Goal: Task Accomplishment & Management: Use online tool/utility

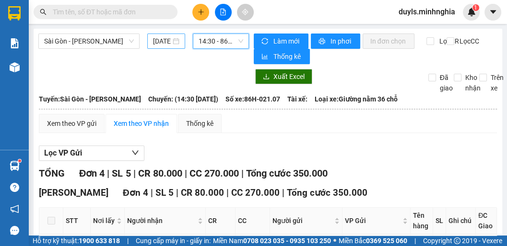
click at [162, 43] on input "[DATE]" at bounding box center [162, 41] width 18 height 11
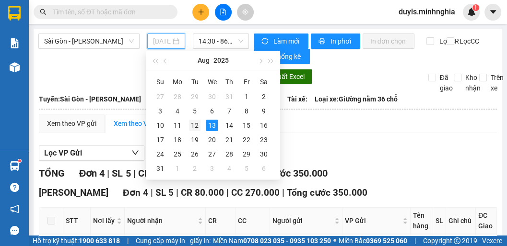
click at [197, 127] on div "12" at bounding box center [195, 126] width 12 height 12
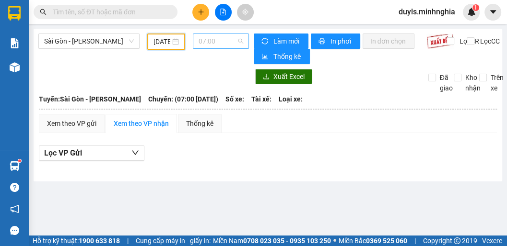
click at [221, 44] on span "07:00" at bounding box center [220, 41] width 45 height 14
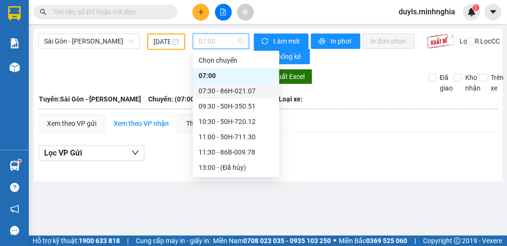
click at [229, 86] on div "07:30 - 86H-021.07" at bounding box center [235, 91] width 75 height 11
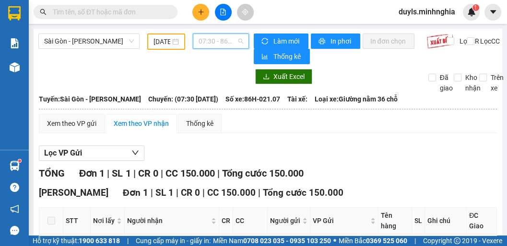
click at [217, 38] on span "07:30 - 86H-021.07" at bounding box center [220, 41] width 45 height 14
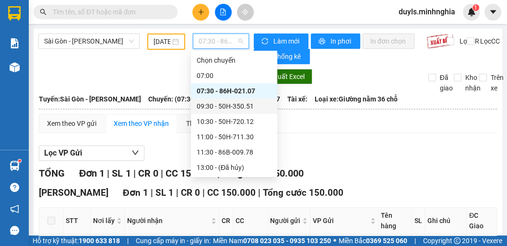
click at [216, 101] on div "09:30 - 50H-350.51" at bounding box center [233, 106] width 75 height 11
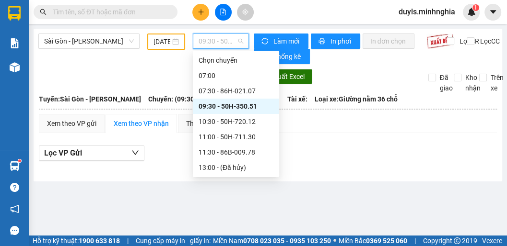
click at [215, 45] on span "09:30 - 50H-350.51" at bounding box center [220, 41] width 45 height 14
click at [231, 116] on div "10:30 - 50H-720.12" at bounding box center [235, 121] width 75 height 11
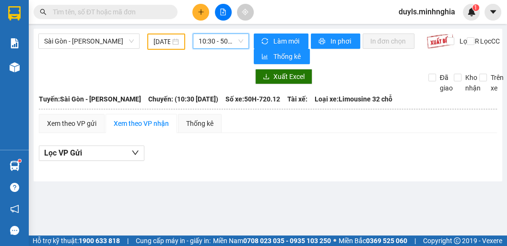
click at [219, 47] on span "10:30 - 50H-720.12" at bounding box center [220, 41] width 45 height 14
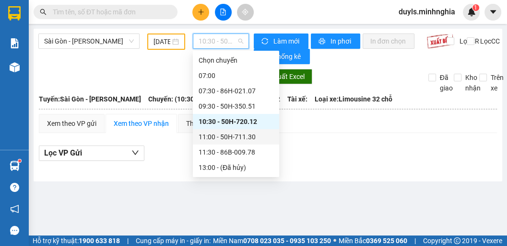
click at [222, 132] on div "11:00 - 50H-711.30" at bounding box center [235, 137] width 75 height 11
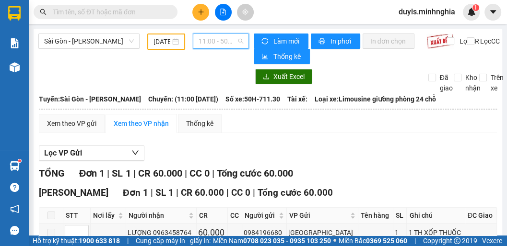
click at [203, 38] on span "11:00 - 50H-711.30" at bounding box center [220, 41] width 45 height 14
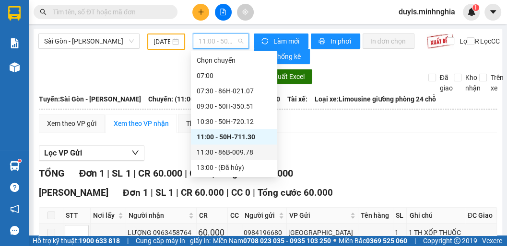
click at [223, 147] on div "11:30 - 86B-009.78" at bounding box center [233, 152] width 75 height 11
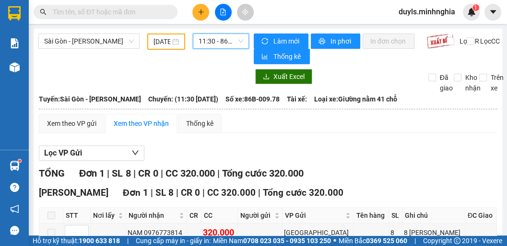
click at [214, 42] on span "11:30 - 86B-009.78" at bounding box center [220, 41] width 45 height 14
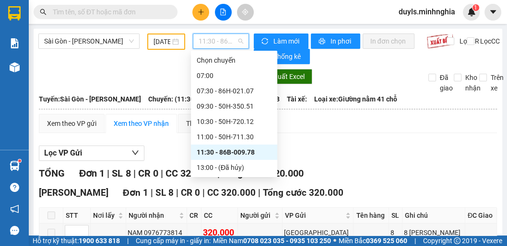
click at [225, 178] on div "14:30 - 86B-009.80" at bounding box center [233, 183] width 75 height 11
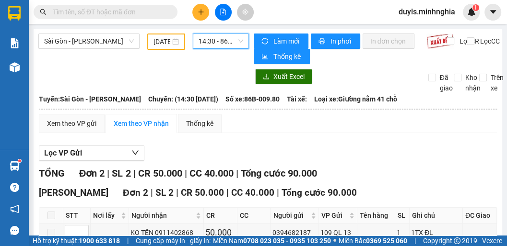
click at [224, 46] on span "14:30 - 86B-009.80" at bounding box center [220, 41] width 45 height 14
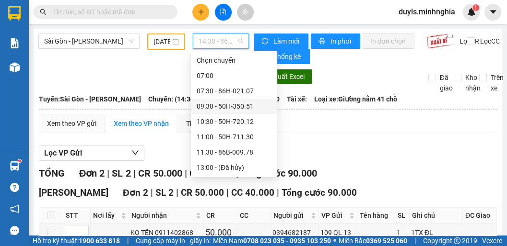
scroll to position [54, 0]
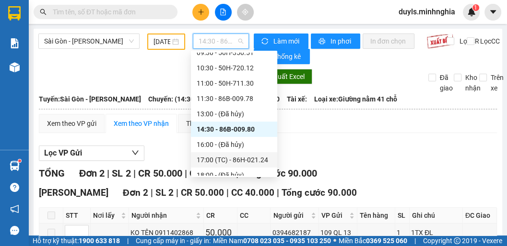
click at [246, 159] on div "17:00 (TC) - 86H-021.24" at bounding box center [233, 160] width 75 height 11
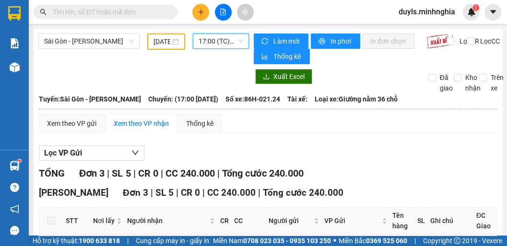
click at [219, 44] on span "17:00 (TC) - 86H-021.24" at bounding box center [220, 41] width 45 height 14
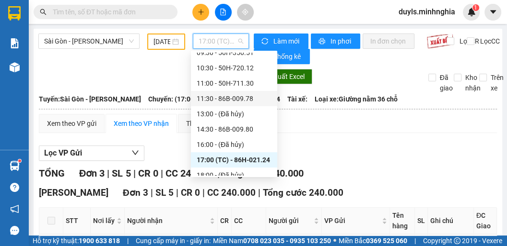
scroll to position [92, 0]
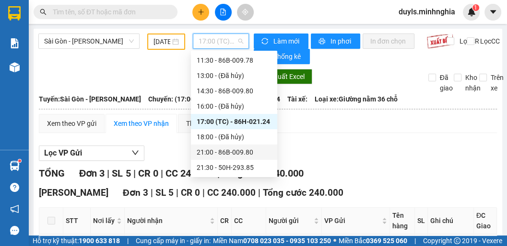
click at [238, 149] on div "21:00 - 86B-009.80" at bounding box center [233, 152] width 75 height 11
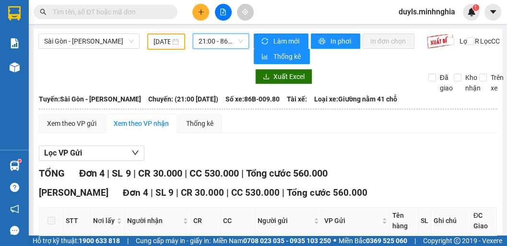
click at [214, 42] on span "21:00 - 86B-009.80" at bounding box center [220, 41] width 45 height 14
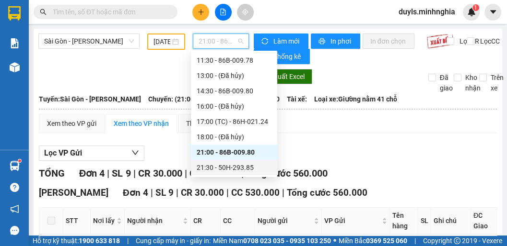
click at [228, 163] on div "21:30 - 50H-293.85" at bounding box center [233, 167] width 75 height 11
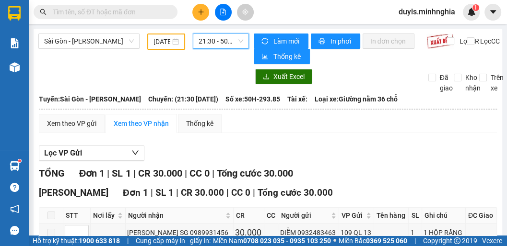
click at [225, 44] on span "21:30 - 50H-293.85" at bounding box center [220, 41] width 45 height 14
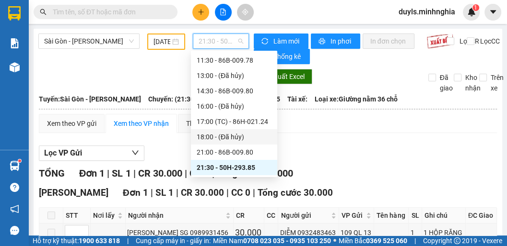
scroll to position [107, 0]
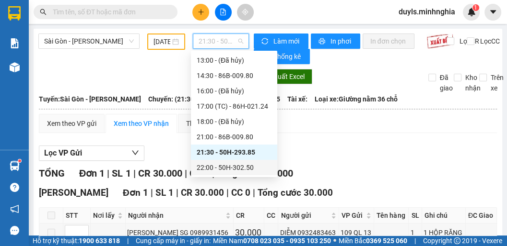
click at [237, 167] on div "22:00 - 50H-302.50" at bounding box center [233, 167] width 75 height 11
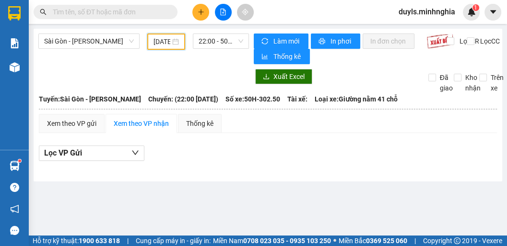
click at [163, 43] on input "[DATE]" at bounding box center [161, 41] width 17 height 11
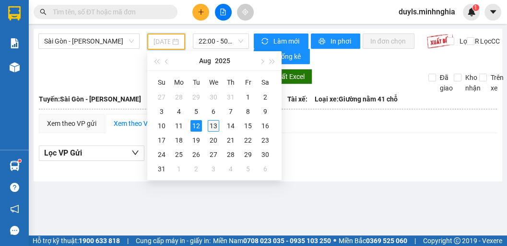
click at [206, 124] on td "13" at bounding box center [213, 126] width 17 height 14
type input "[DATE]"
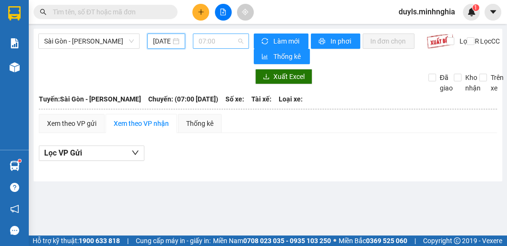
click at [228, 44] on span "07:00" at bounding box center [220, 41] width 45 height 14
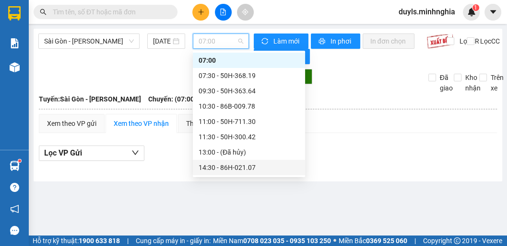
click at [247, 169] on div "14:30 - 86H-021.07" at bounding box center [248, 167] width 101 height 11
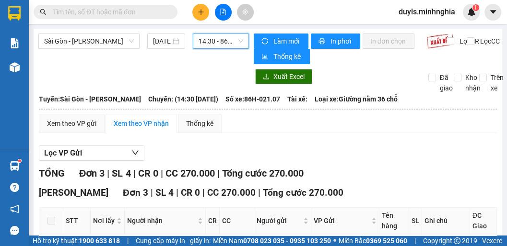
click at [216, 41] on span "14:30 - 86H-021.07" at bounding box center [220, 41] width 45 height 14
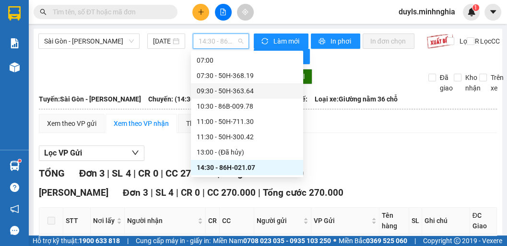
click at [234, 92] on div "09:30 - 50H-363.64" at bounding box center [246, 91] width 101 height 11
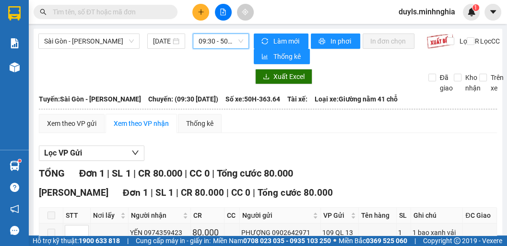
click at [222, 44] on span "09:30 - 50H-363.64" at bounding box center [220, 41] width 45 height 14
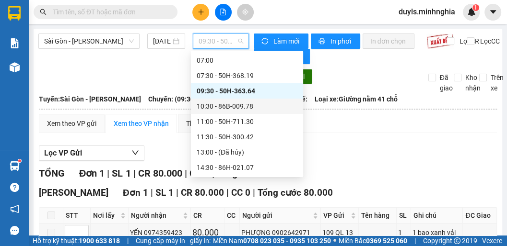
click at [242, 106] on div "10:30 - 86B-009.78" at bounding box center [246, 106] width 101 height 11
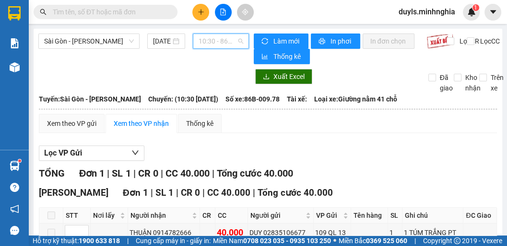
click at [213, 44] on span "10:30 - 86B-009.78" at bounding box center [220, 41] width 45 height 14
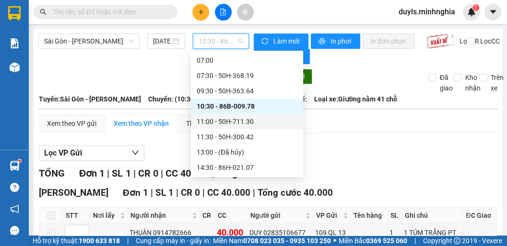
click at [237, 119] on div "11:00 - 50H-711.30" at bounding box center [246, 121] width 101 height 11
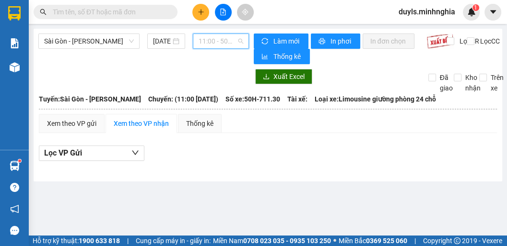
click at [220, 46] on span "11:00 - 50H-711.30" at bounding box center [220, 41] width 45 height 14
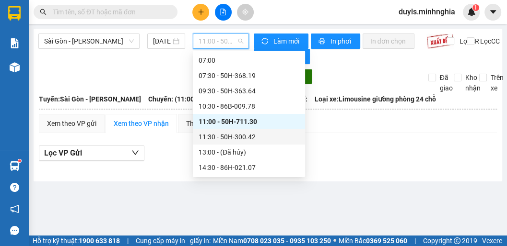
click at [231, 140] on div "11:30 - 50H-300.42" at bounding box center [248, 137] width 101 height 11
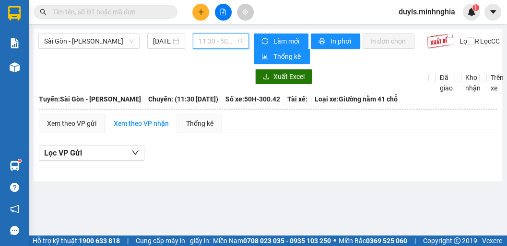
click at [215, 42] on span "11:30 - 50H-300.42" at bounding box center [220, 41] width 45 height 14
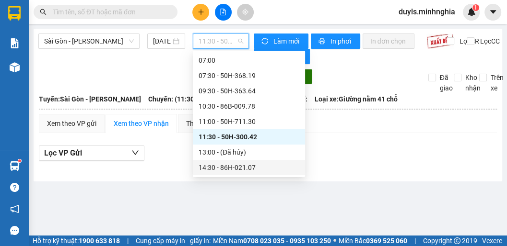
click at [250, 163] on div "14:30 - 86H-021.07" at bounding box center [248, 167] width 101 height 11
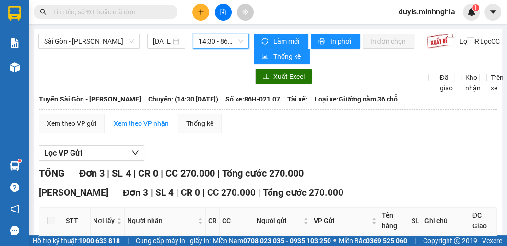
scroll to position [98, 0]
